Goal: Navigation & Orientation: Find specific page/section

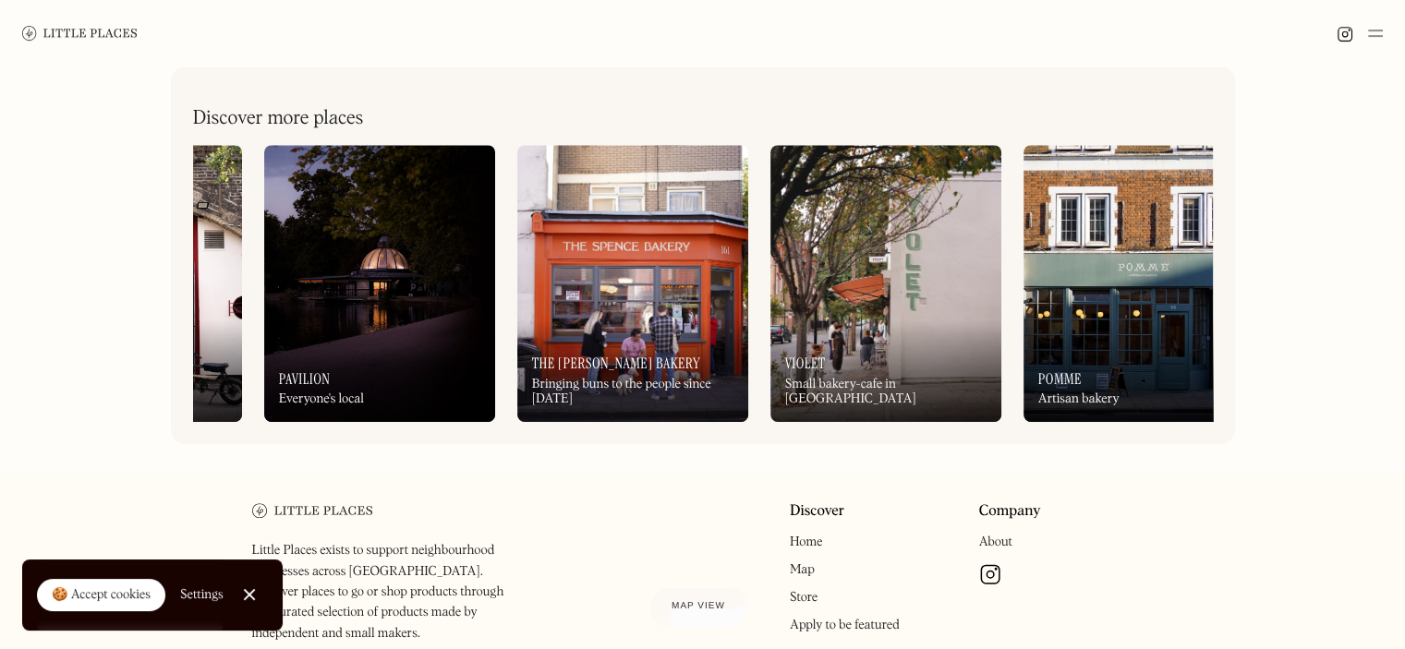
scroll to position [0, 1244]
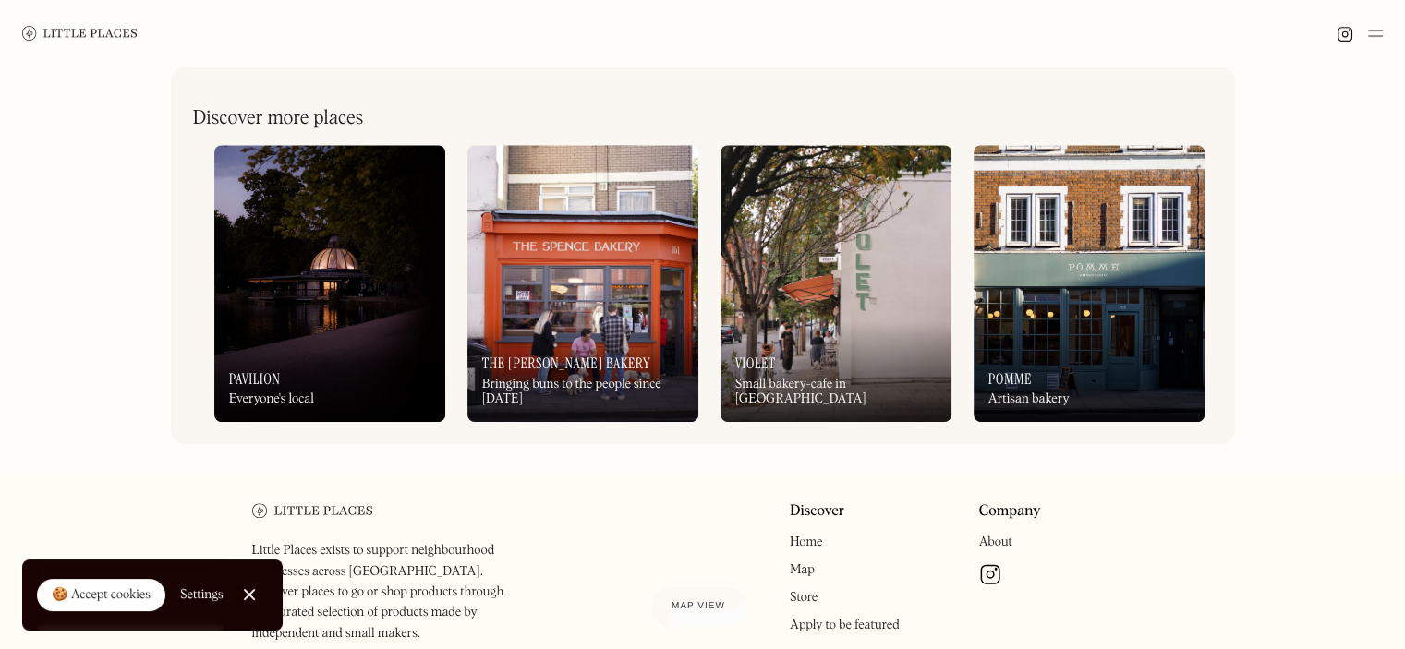
click at [803, 359] on div "On Our Radar Violet Small bakery-cafe in Dalston" at bounding box center [835, 372] width 231 height 102
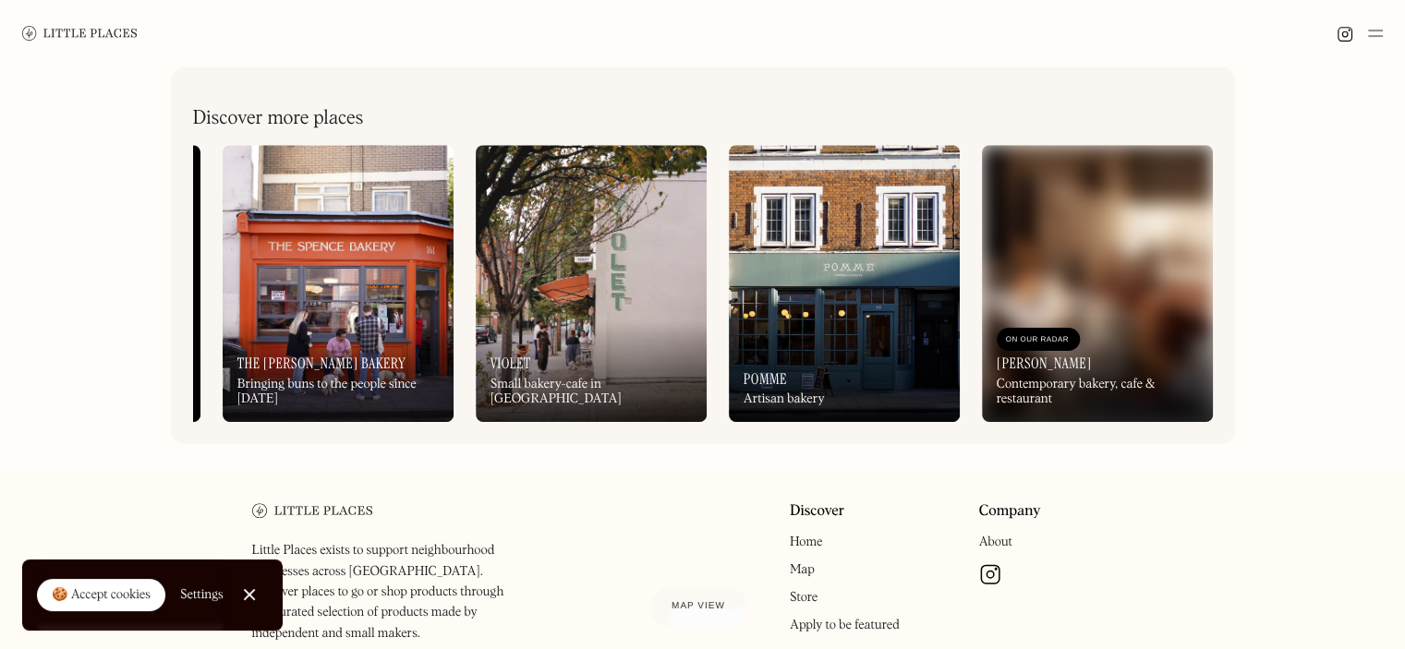
scroll to position [0, 1503]
click at [1108, 269] on img at bounding box center [1097, 283] width 231 height 277
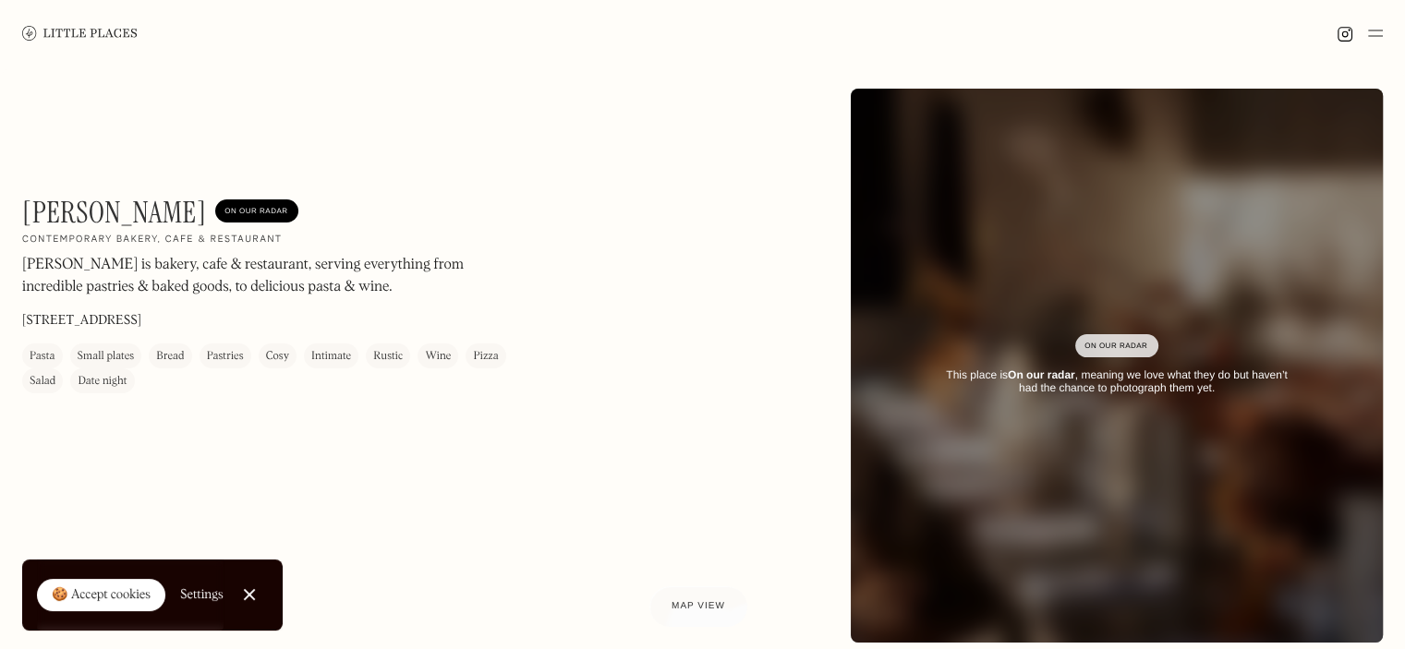
click at [544, 339] on div "Jolene On Our Radar Contemporary bakery, cafe & restaurant Jolene is bakery, ca…" at bounding box center [421, 294] width 799 height 199
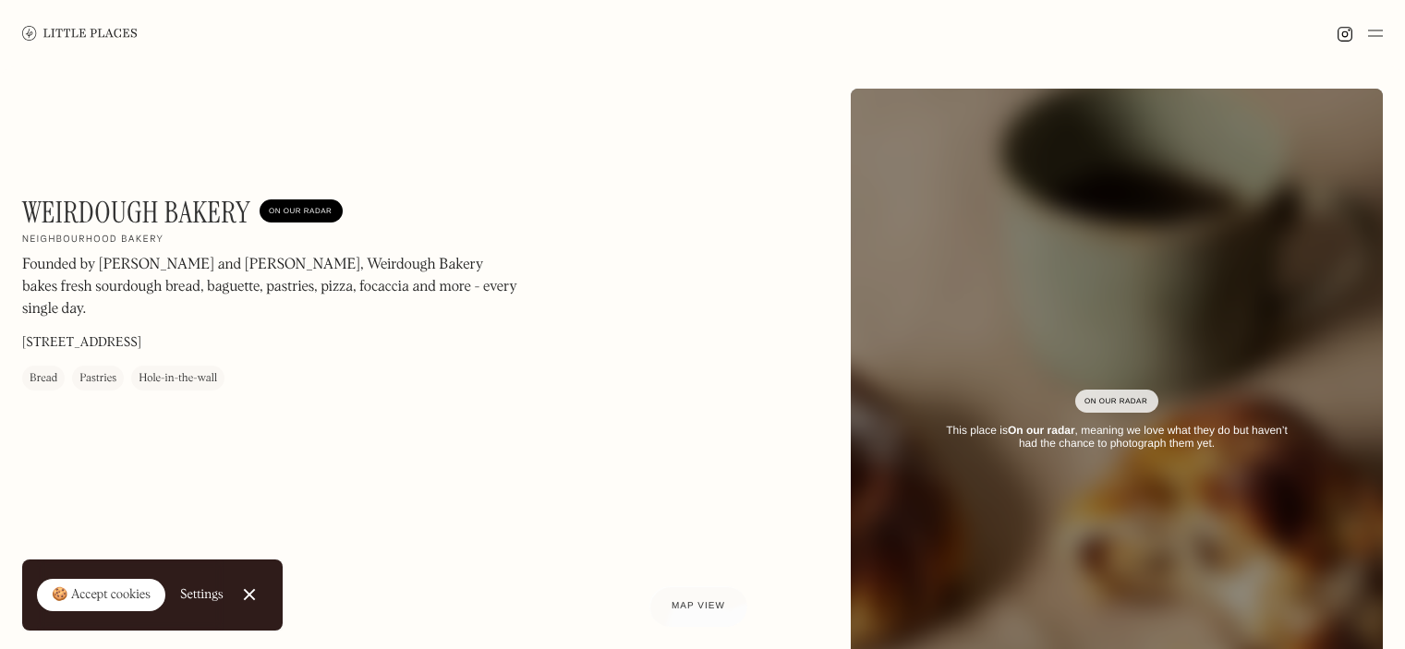
scroll to position [739, 0]
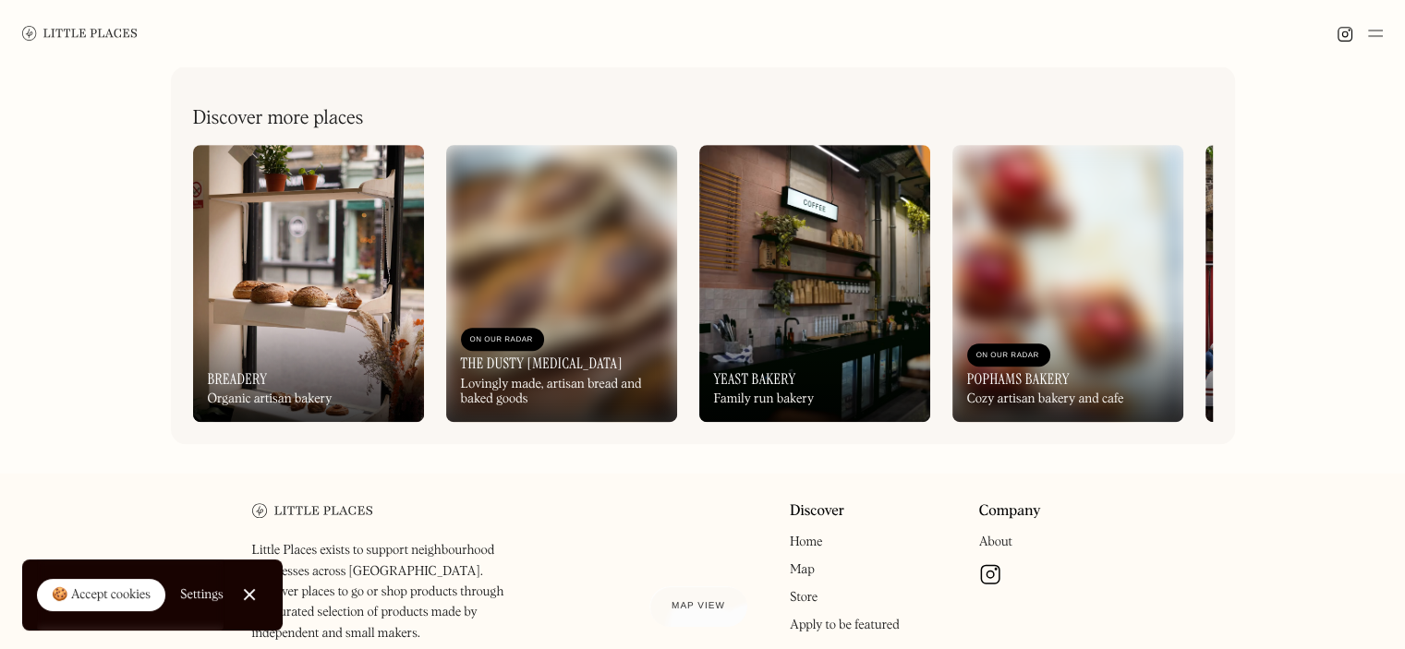
click at [334, 356] on div "On Our Radar Breadery Organic artisan bakery" at bounding box center [308, 372] width 231 height 102
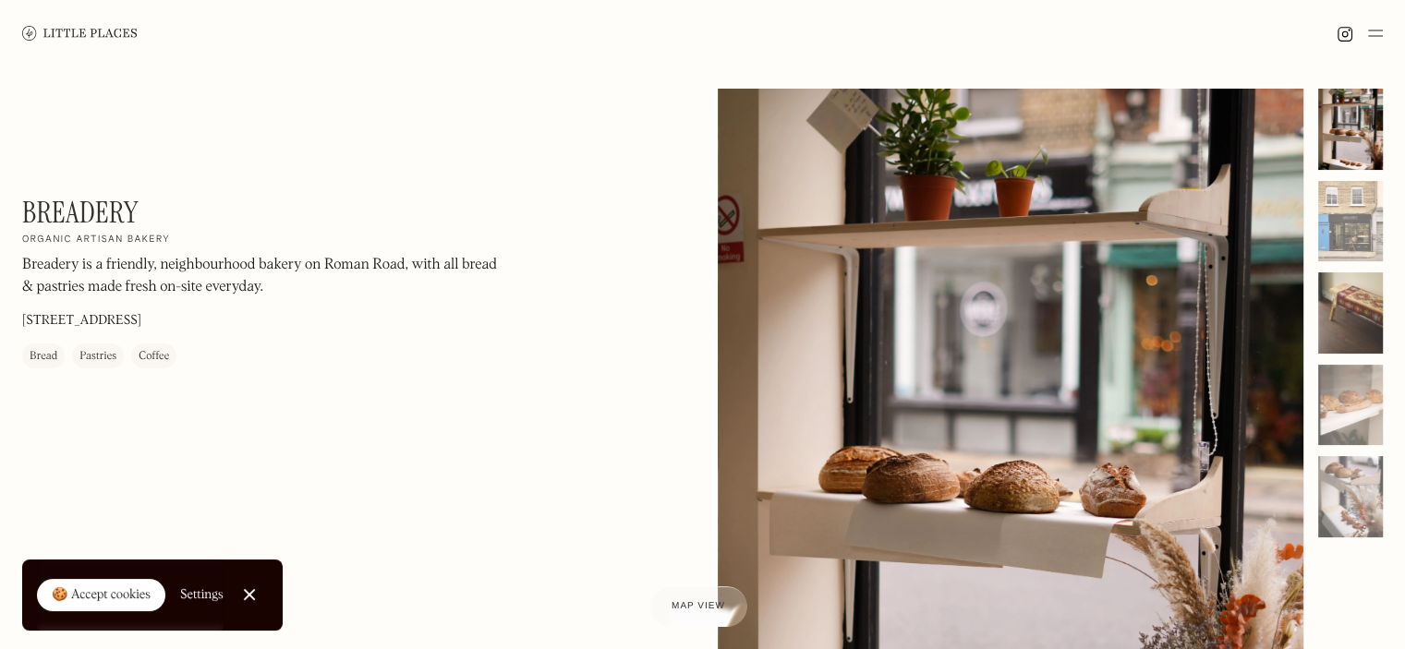
drag, startPoint x: 1335, startPoint y: 239, endPoint x: 1347, endPoint y: 280, distance: 42.4
click at [1336, 239] on div at bounding box center [1350, 221] width 65 height 81
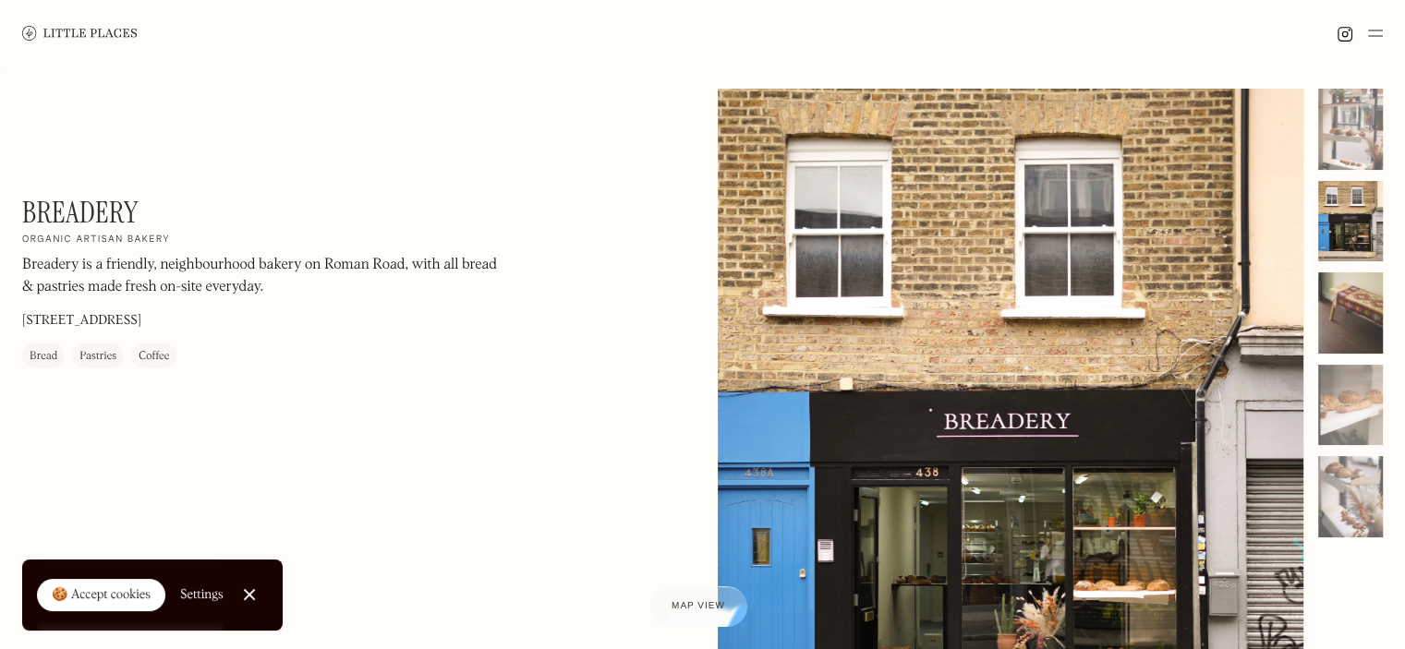
click at [1353, 308] on div at bounding box center [1350, 312] width 65 height 81
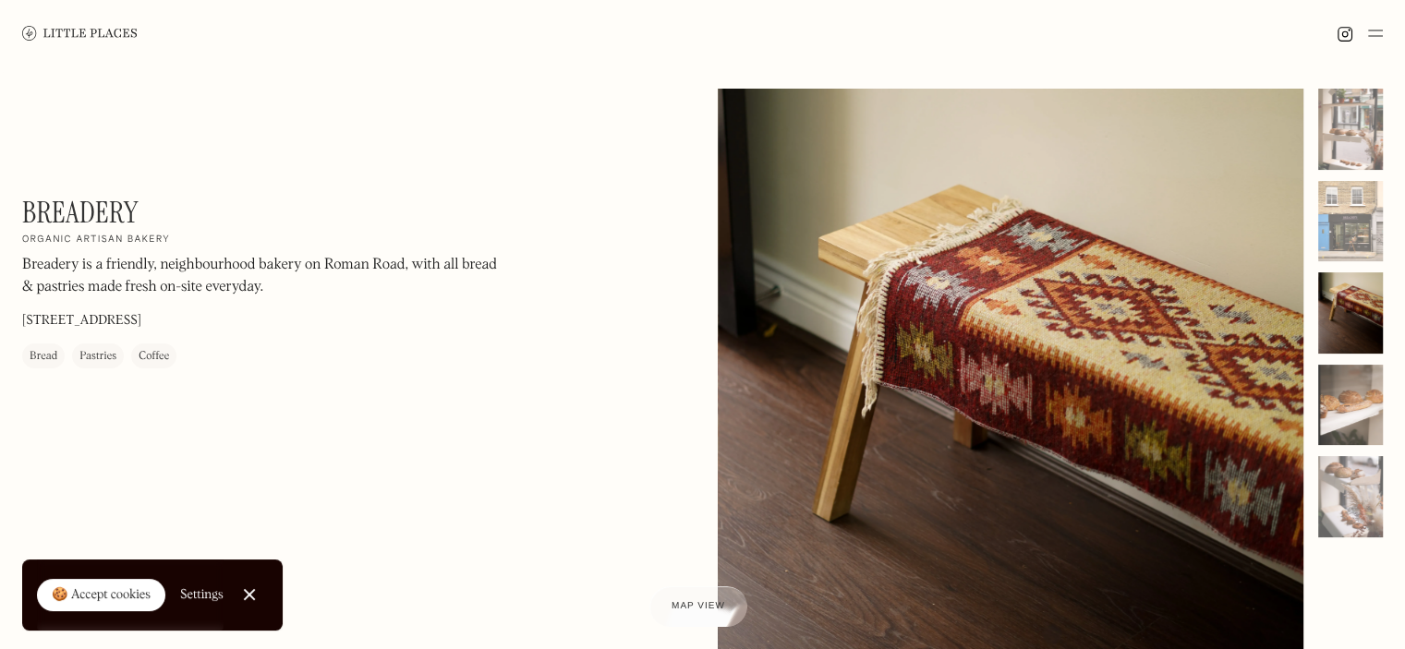
click at [1362, 380] on div at bounding box center [1350, 405] width 65 height 81
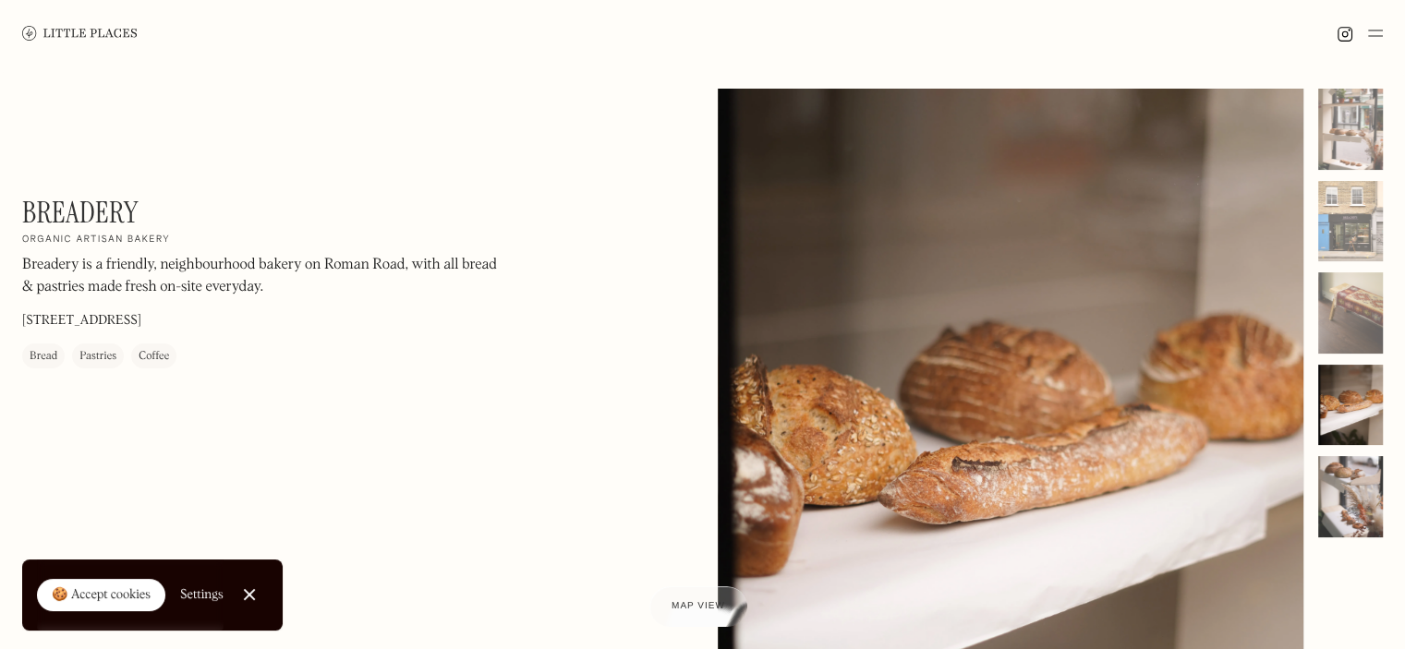
click at [1361, 507] on div at bounding box center [1350, 496] width 65 height 81
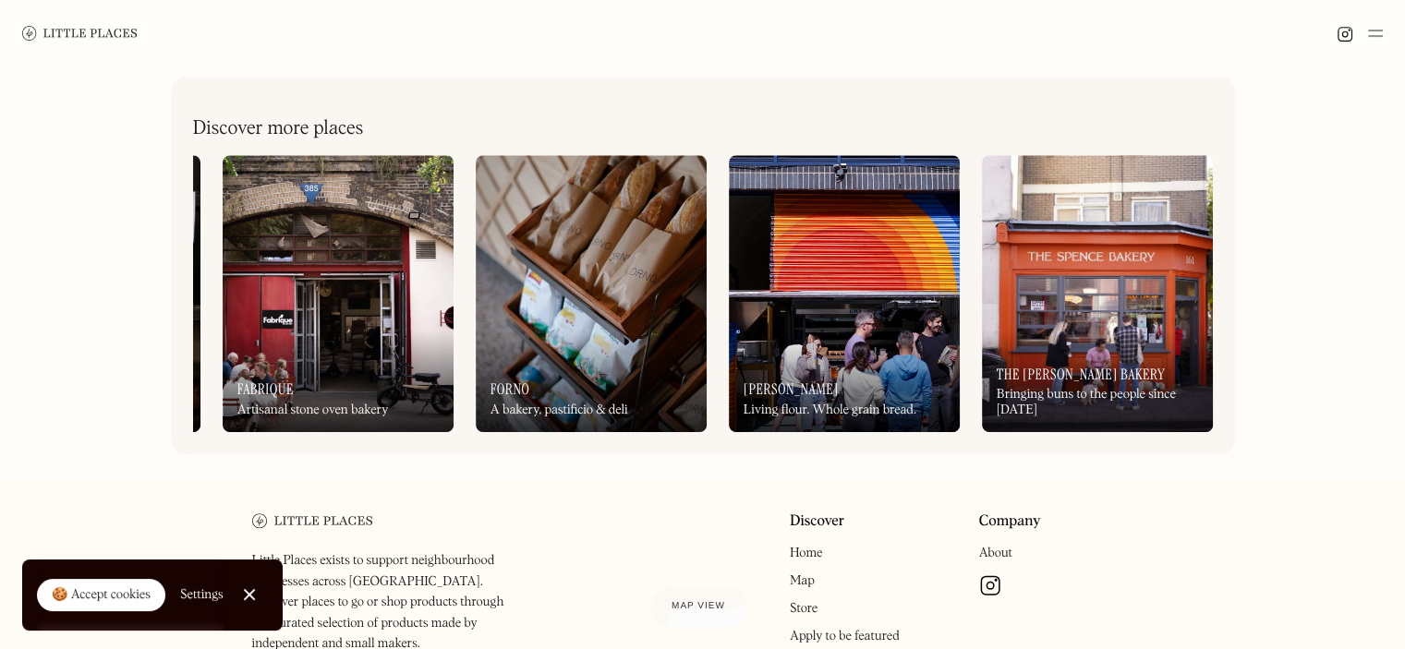
scroll to position [0, 1503]
